Goal: Communication & Community: Answer question/provide support

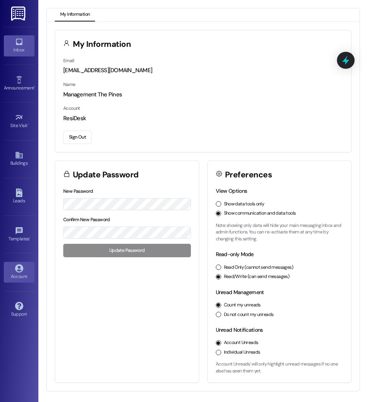
click at [14, 54] on div "Inbox" at bounding box center [19, 50] width 38 height 8
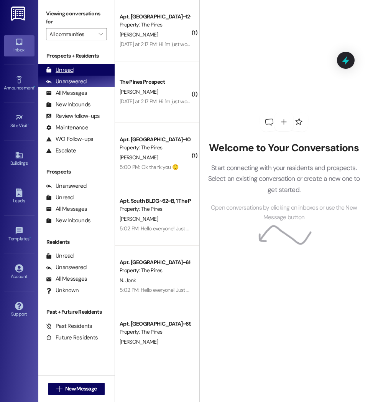
click at [63, 72] on div "Unread" at bounding box center [60, 70] width 28 height 8
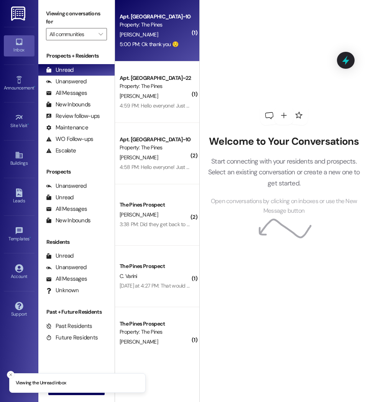
click at [172, 38] on div "[PERSON_NAME]" at bounding box center [155, 35] width 72 height 10
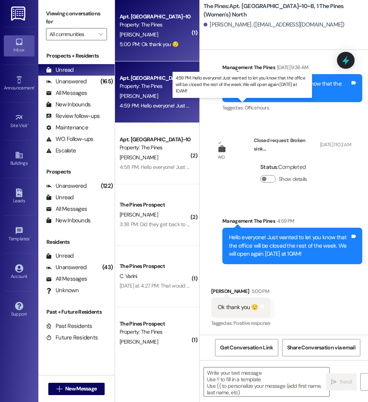
click at [175, 106] on div "4:59 PM: Hello everyone! Just wanted to let you know that the office will be cl…" at bounding box center [274, 105] width 308 height 7
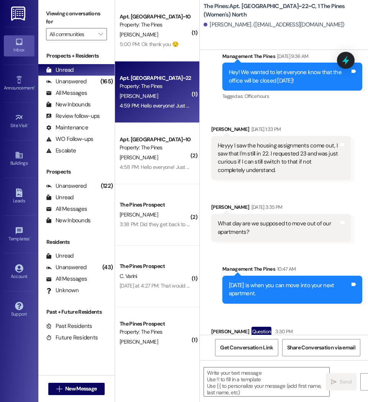
scroll to position [18519, 0]
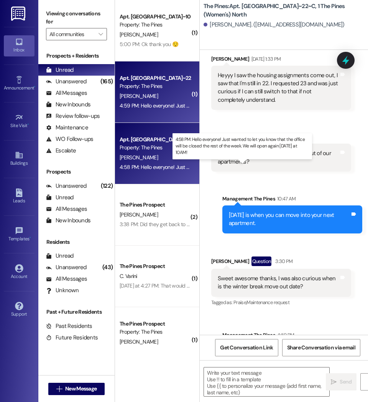
click at [152, 165] on div "4:58 PM: Hello everyone! Just wanted to let you know that the office will be cl…" at bounding box center [274, 166] width 308 height 7
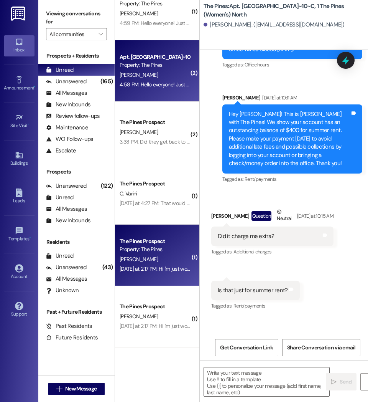
scroll to position [0, 0]
